Goal: Transaction & Acquisition: Book appointment/travel/reservation

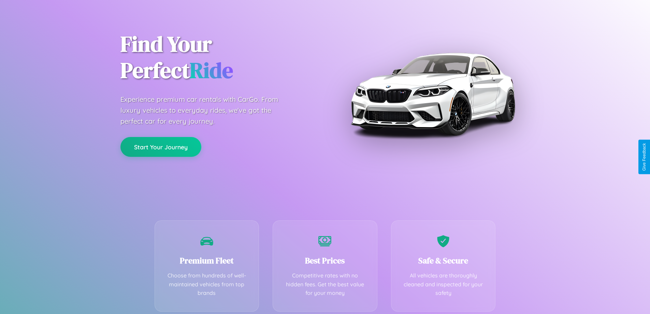
scroll to position [134, 0]
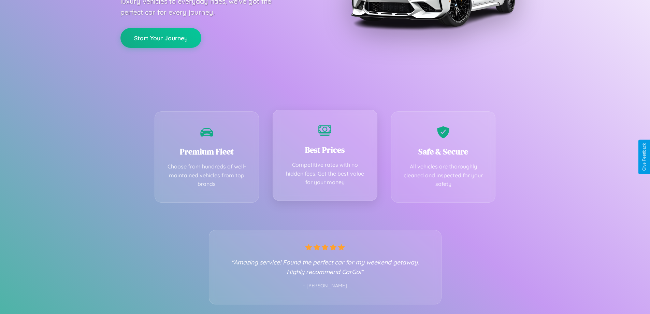
click at [325, 157] on div "Best Prices Competitive rates with no hidden fees. Get the best value for your …" at bounding box center [325, 155] width 105 height 91
click at [161, 37] on button "Start Your Journey" at bounding box center [160, 37] width 81 height 20
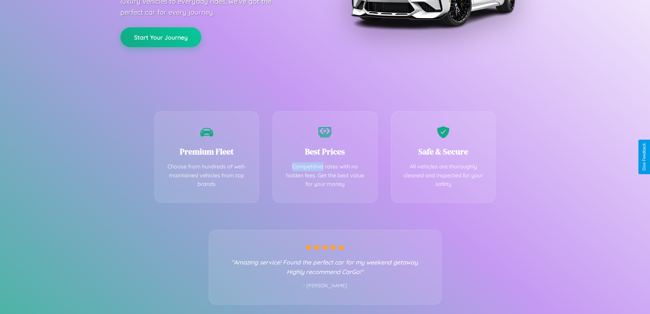
click at [161, 37] on button "Start Your Journey" at bounding box center [160, 37] width 81 height 20
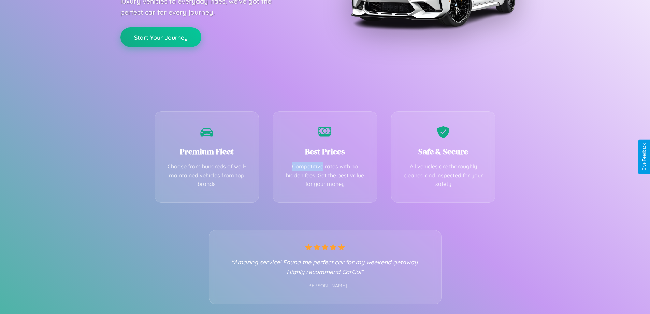
click at [161, 37] on button "Start Your Journey" at bounding box center [160, 37] width 81 height 20
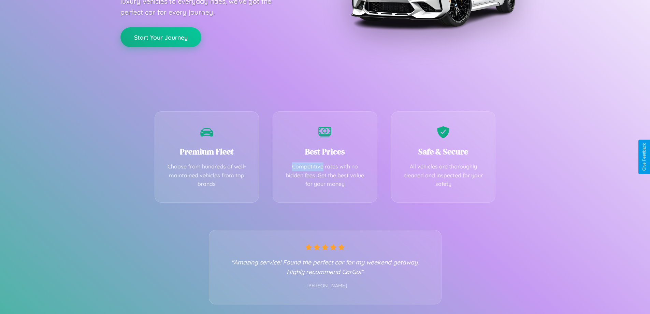
click at [161, 37] on button "Start Your Journey" at bounding box center [160, 37] width 81 height 20
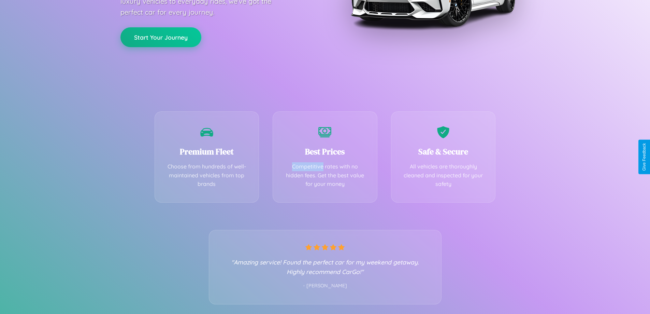
click at [161, 37] on button "Start Your Journey" at bounding box center [160, 37] width 81 height 20
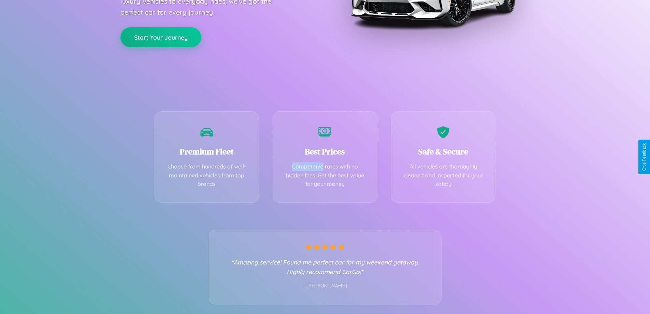
click at [161, 37] on button "Start Your Journey" at bounding box center [160, 37] width 81 height 20
